Goal: Information Seeking & Learning: Understand process/instructions

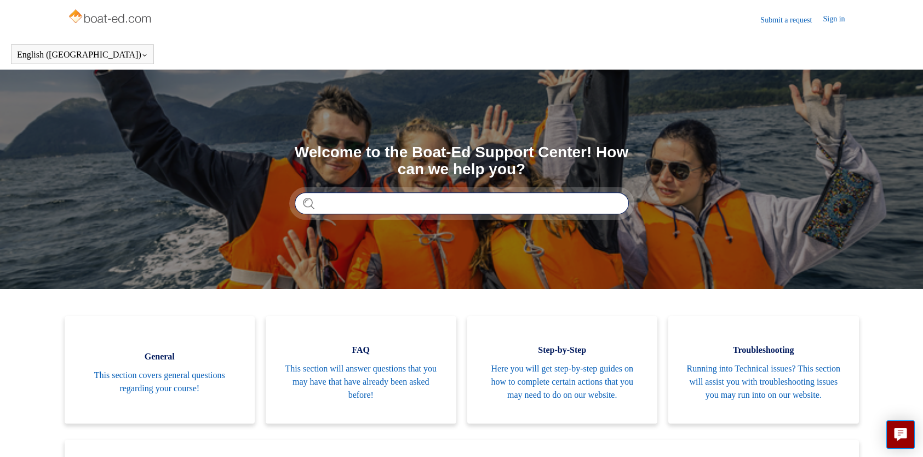
click at [356, 206] on input "Search" at bounding box center [462, 203] width 334 height 22
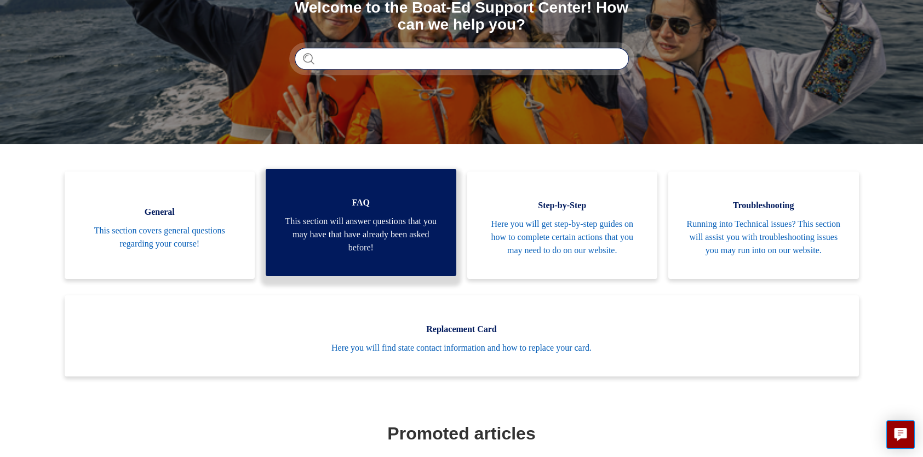
scroll to position [73, 0]
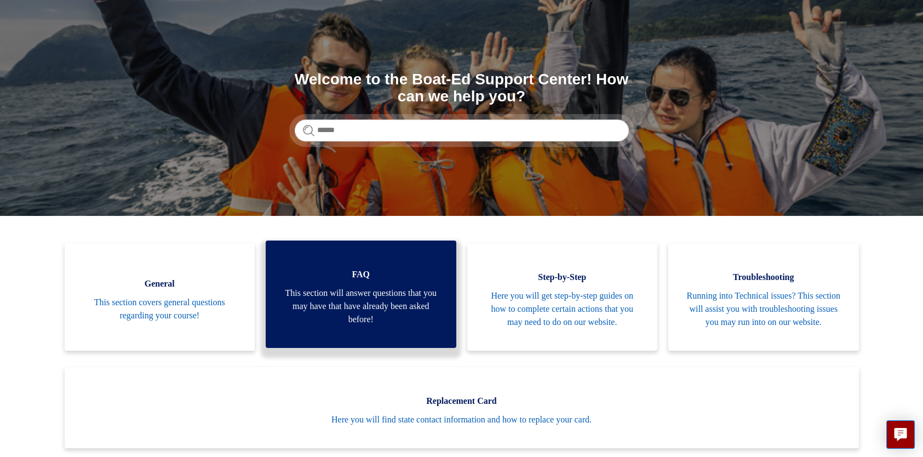
click at [356, 303] on span "This section will answer questions that you may have that have already been ask…" at bounding box center [361, 305] width 158 height 39
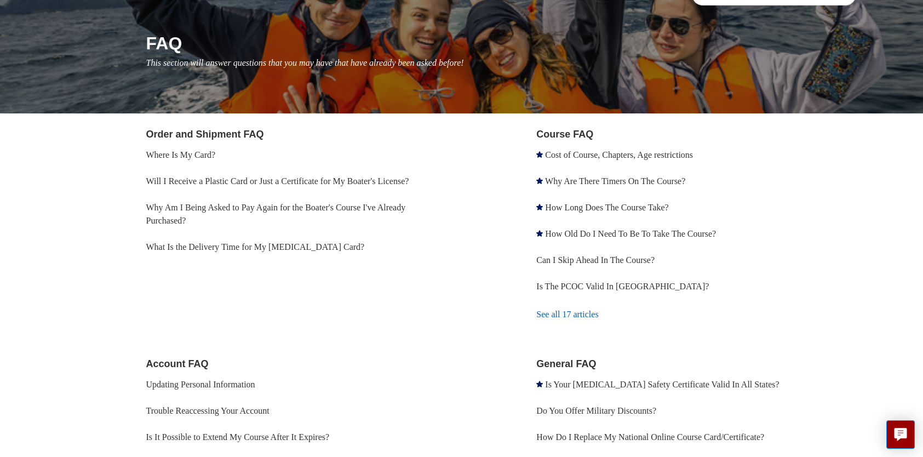
scroll to position [146, 0]
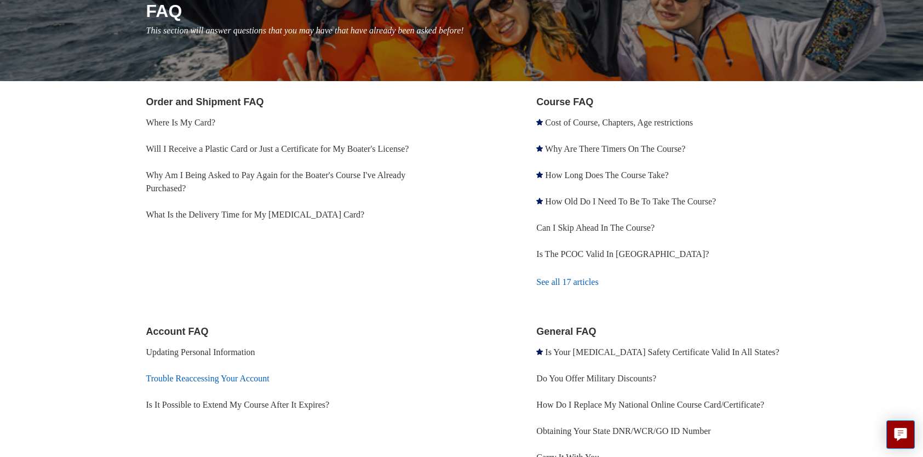
click at [182, 377] on link "Trouble Reaccessing Your Account" at bounding box center [207, 377] width 123 height 9
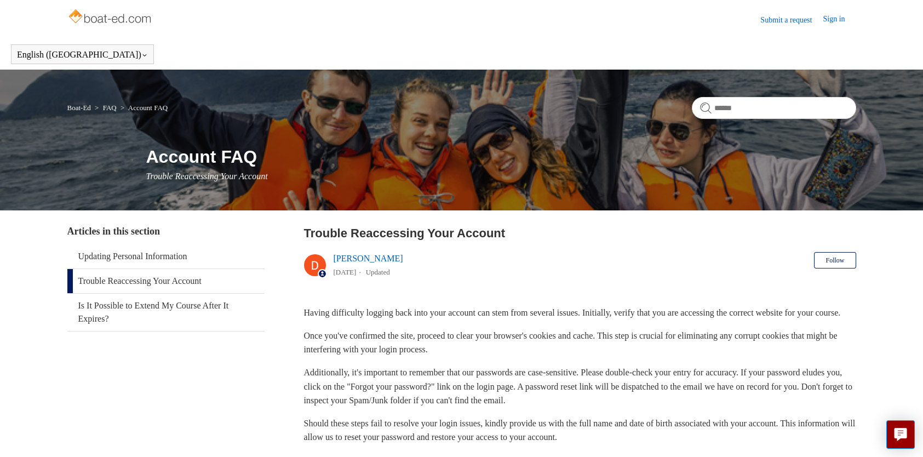
click at [151, 279] on link "Trouble Reaccessing Your Account" at bounding box center [165, 281] width 197 height 24
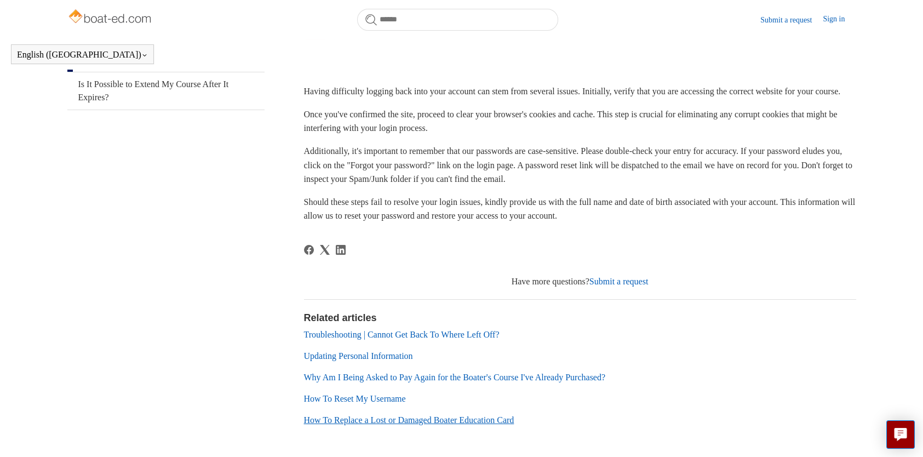
scroll to position [251, 0]
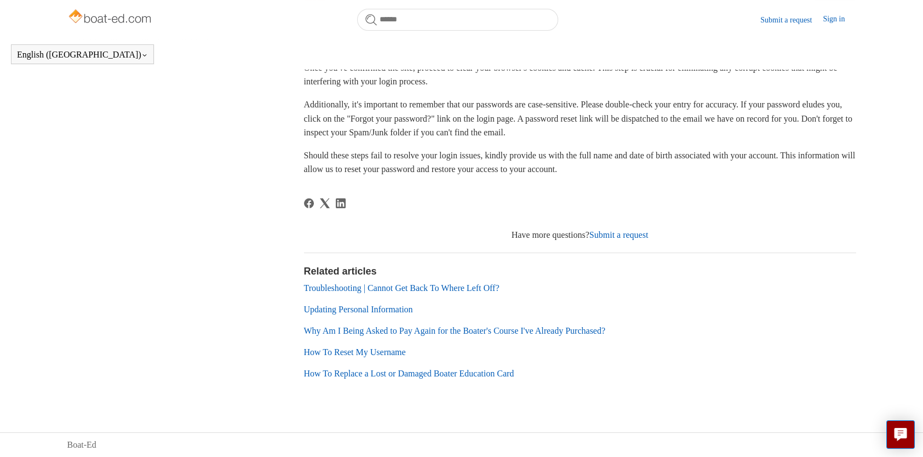
click at [383, 374] on link "How To Replace a Lost or Damaged Boater Education Card" at bounding box center [409, 372] width 210 height 9
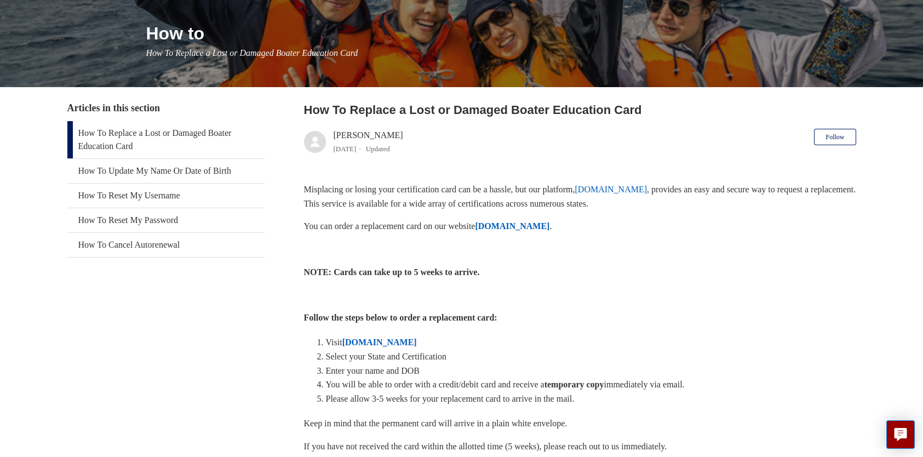
scroll to position [146, 0]
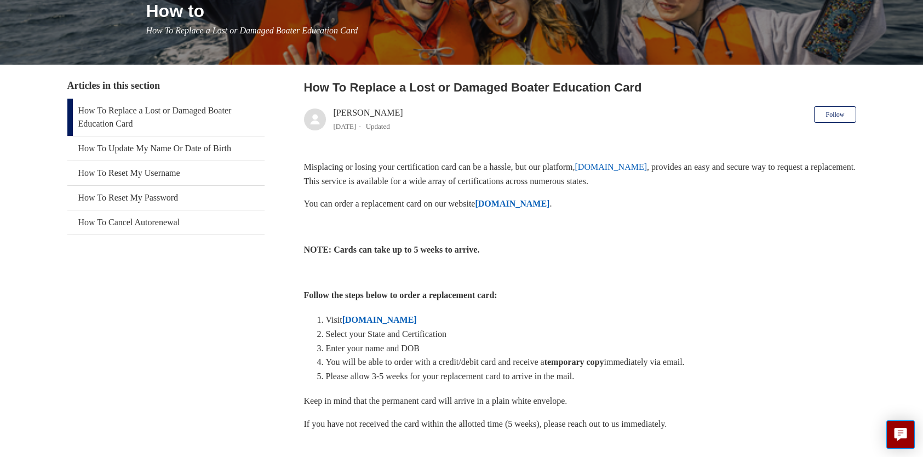
click at [377, 318] on strong "[DOMAIN_NAME]" at bounding box center [379, 319] width 74 height 9
